Goal: Navigation & Orientation: Go to known website

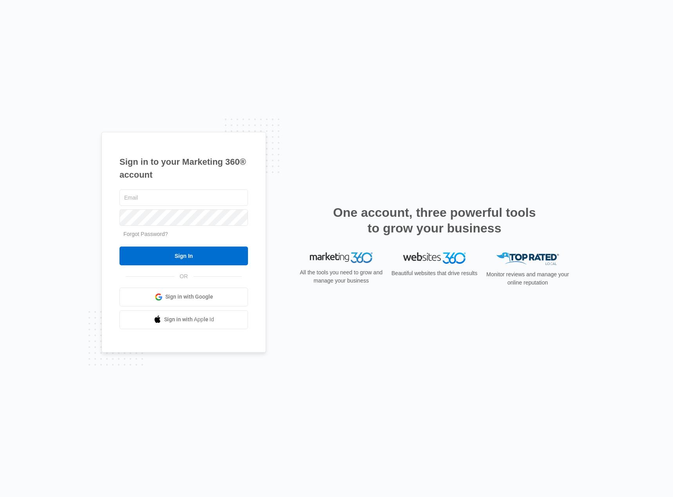
click at [165, 294] on link "Sign in with Google" at bounding box center [183, 297] width 128 height 19
click at [173, 301] on link "Sign in with Google" at bounding box center [183, 297] width 128 height 19
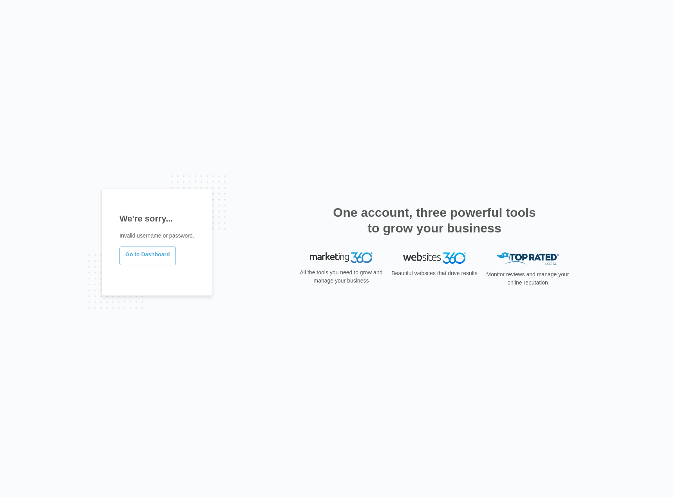
click at [132, 259] on link "Go to Dashboard" at bounding box center [147, 256] width 56 height 19
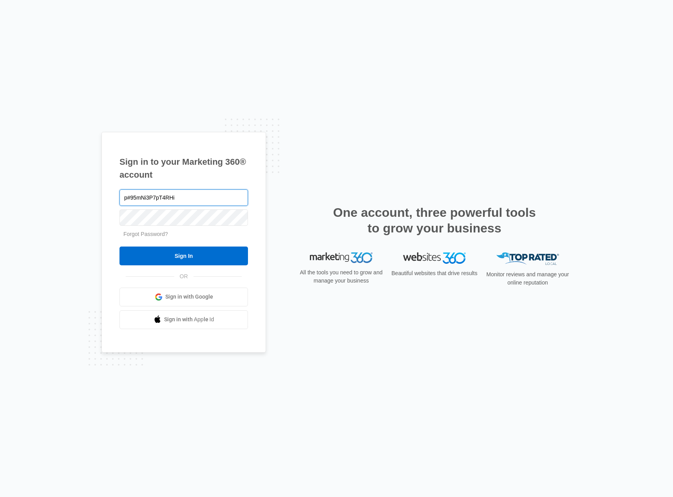
click at [128, 197] on input "p#95mNi3P7pT4RHi" at bounding box center [183, 198] width 128 height 16
paste input "https://app.marketing360.com/"
type input "https://app.marketing360.com/"
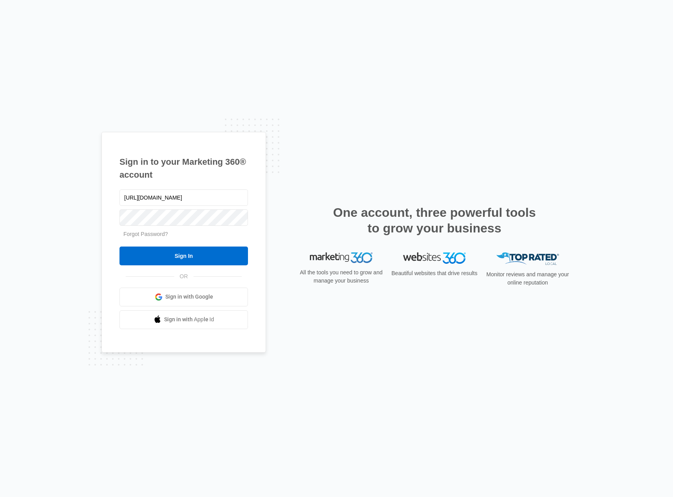
click at [47, 187] on div "Sign in to your Marketing 360® account https://app.marketing360.com/ Forgot Pas…" at bounding box center [336, 248] width 673 height 497
click at [152, 247] on input "Sign In" at bounding box center [183, 256] width 128 height 19
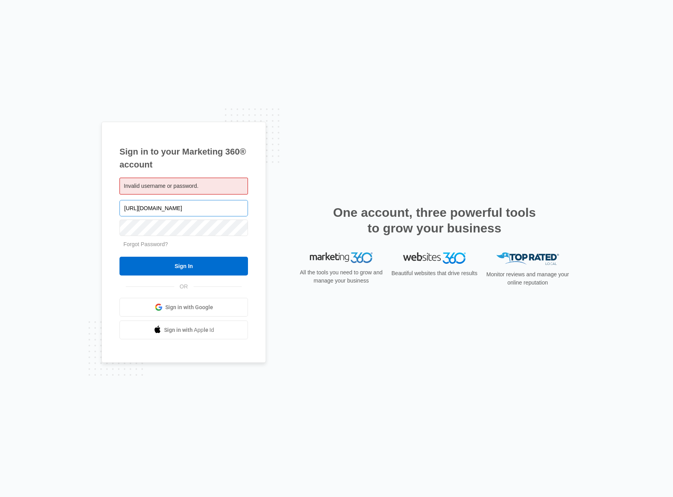
click at [158, 211] on input "[URL][DOMAIN_NAME]" at bounding box center [183, 208] width 128 height 16
click at [158, 211] on input "https://app.marketing360.com/" at bounding box center [183, 208] width 128 height 16
click at [141, 206] on input "https://app.marketing360.com/" at bounding box center [183, 208] width 128 height 16
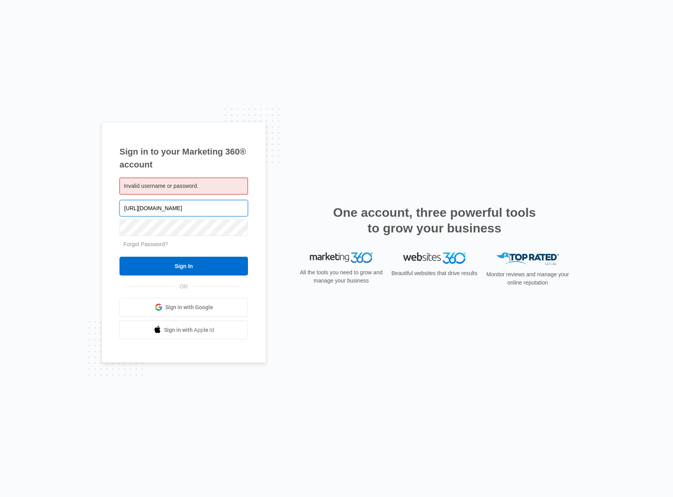
click at [141, 206] on input "https://app.marketing360.com/" at bounding box center [183, 208] width 128 height 16
paste input "access@contractorindependence.com"
type input "access@contractorindependence.com"
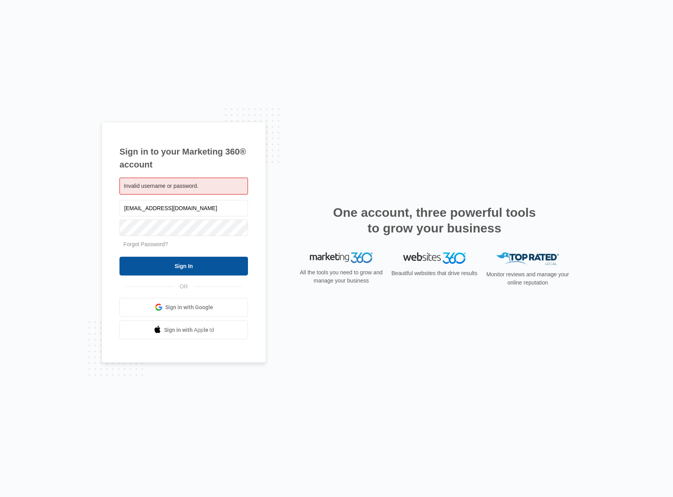
click at [132, 263] on input "Sign In" at bounding box center [183, 266] width 128 height 19
